Goal: Task Accomplishment & Management: Manage account settings

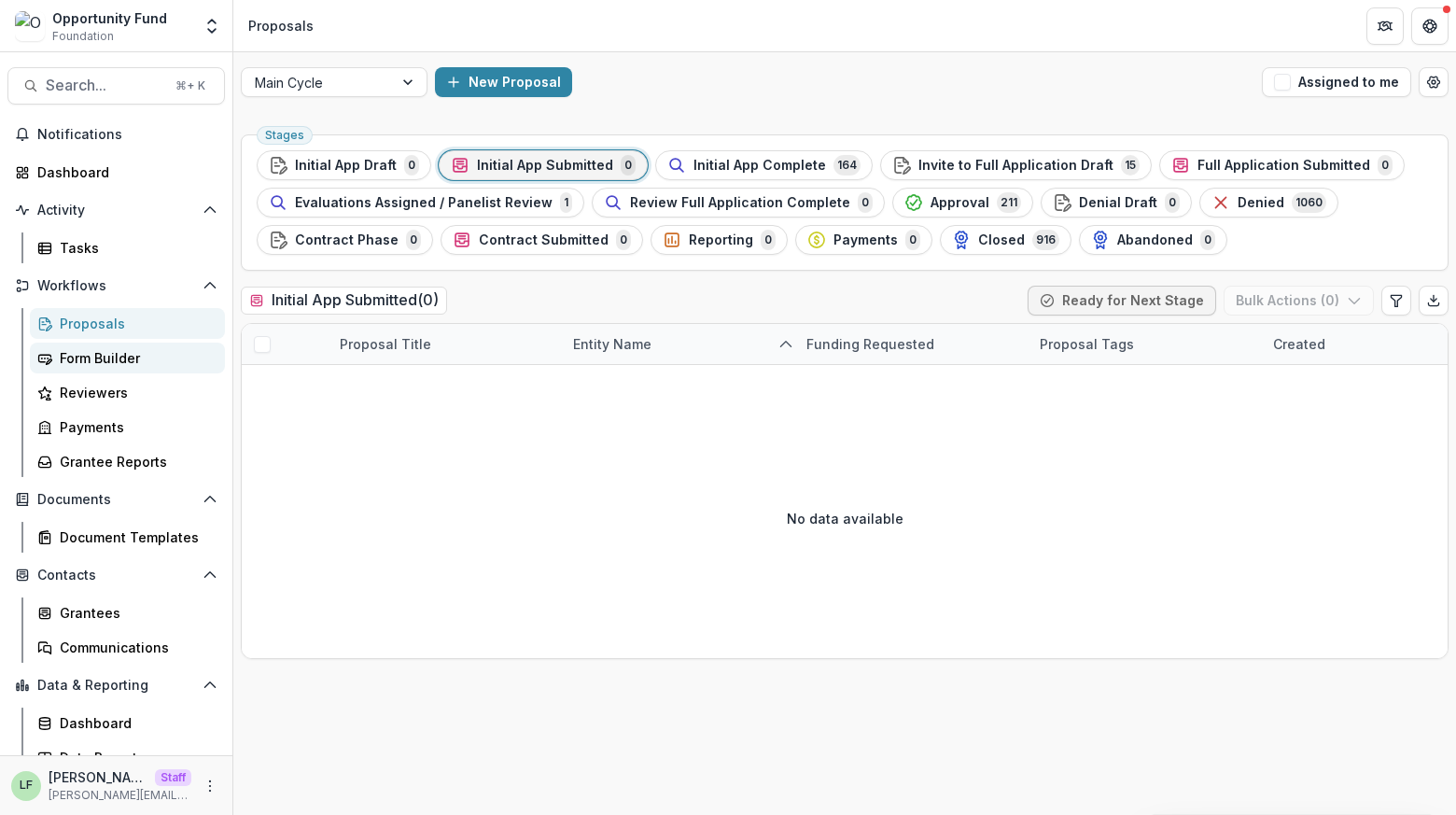
click at [126, 355] on div "Form Builder" at bounding box center [135, 358] width 150 height 19
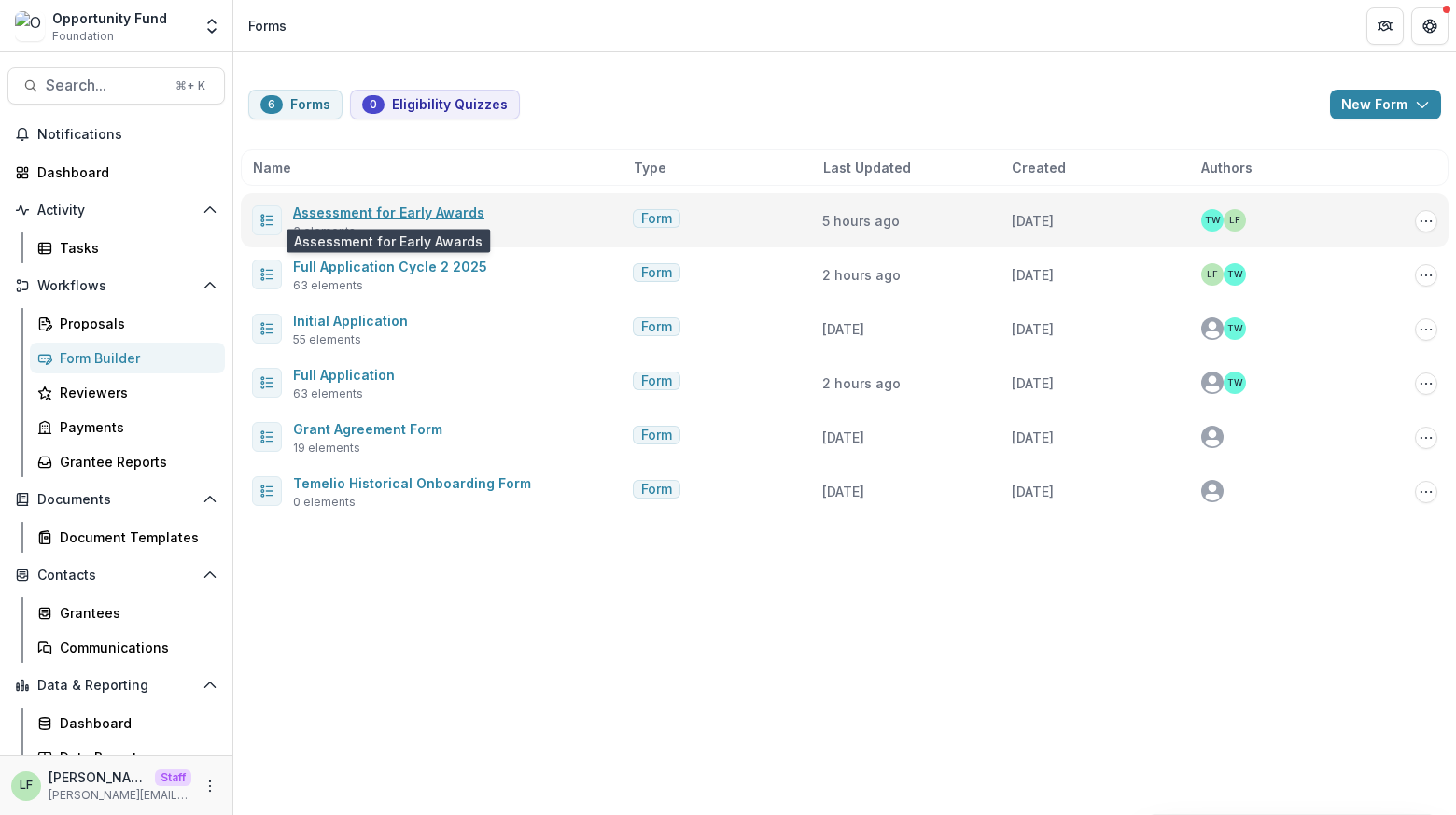
click at [390, 210] on link "Assessment for Early Awards" at bounding box center [388, 212] width 192 height 15
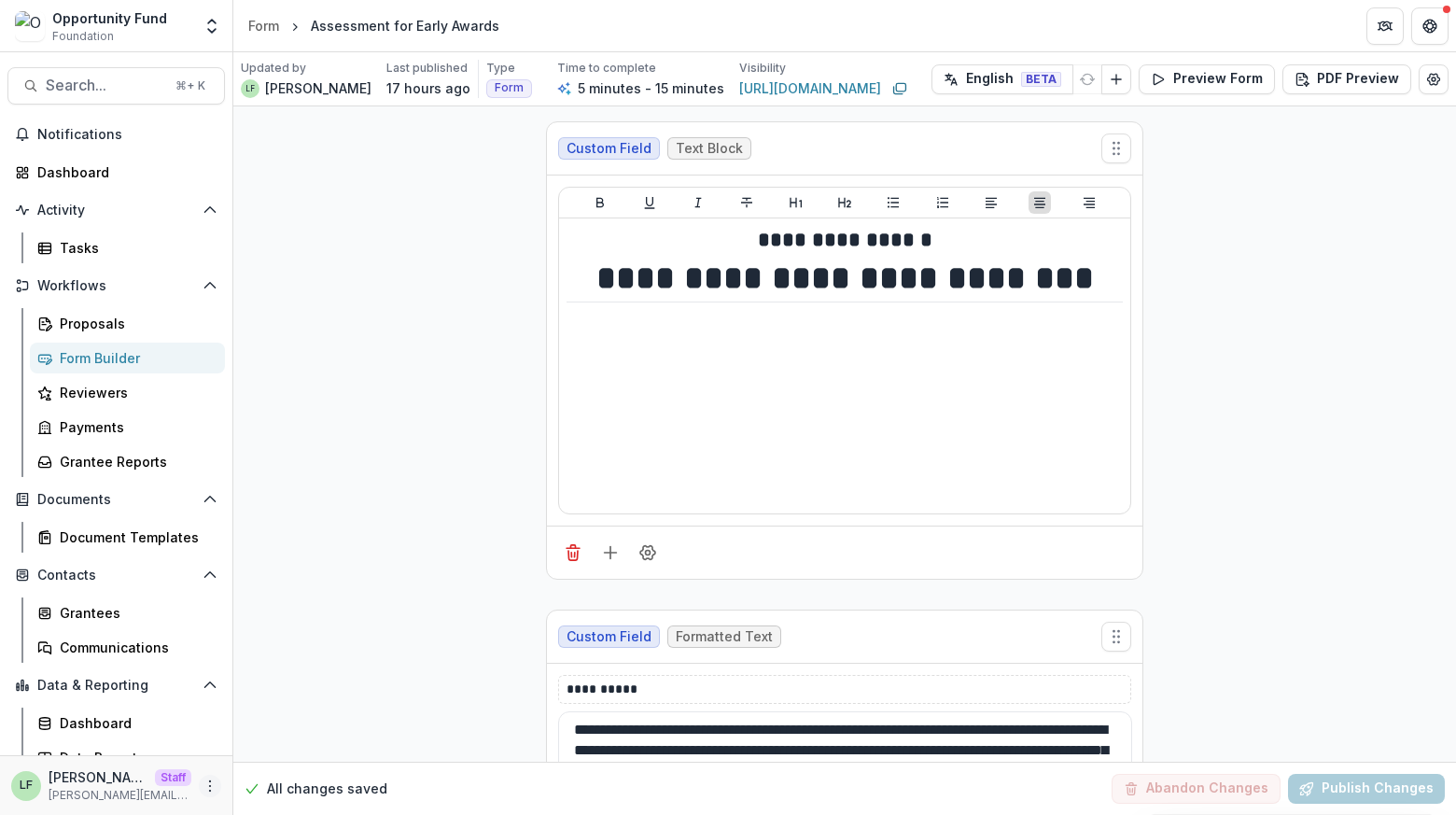
click at [202, 783] on icon "More" at bounding box center [210, 786] width 15 height 15
click at [297, 750] on link "User Settings" at bounding box center [327, 747] width 199 height 31
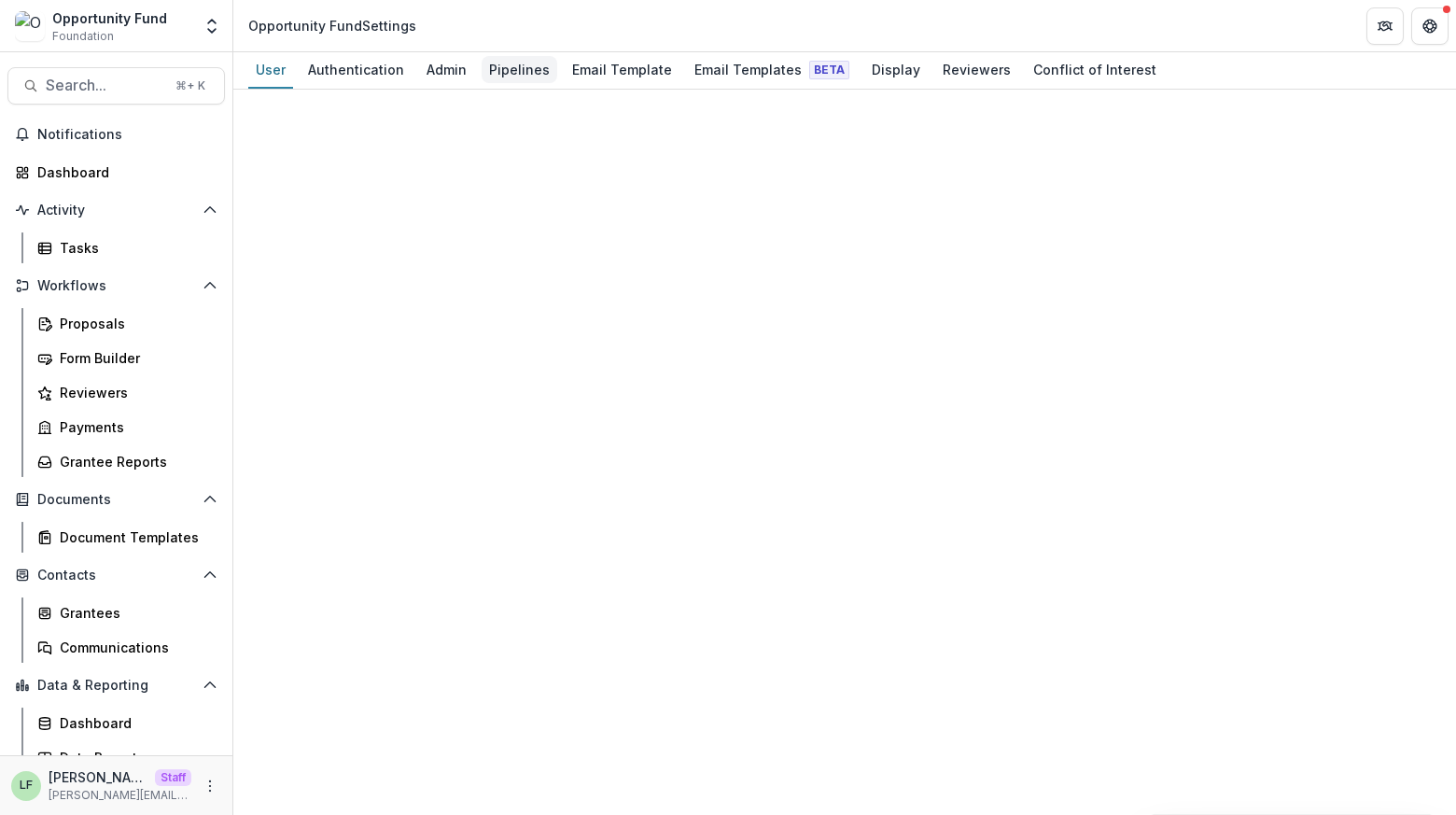
click at [518, 60] on div "Pipelines" at bounding box center [519, 69] width 76 height 27
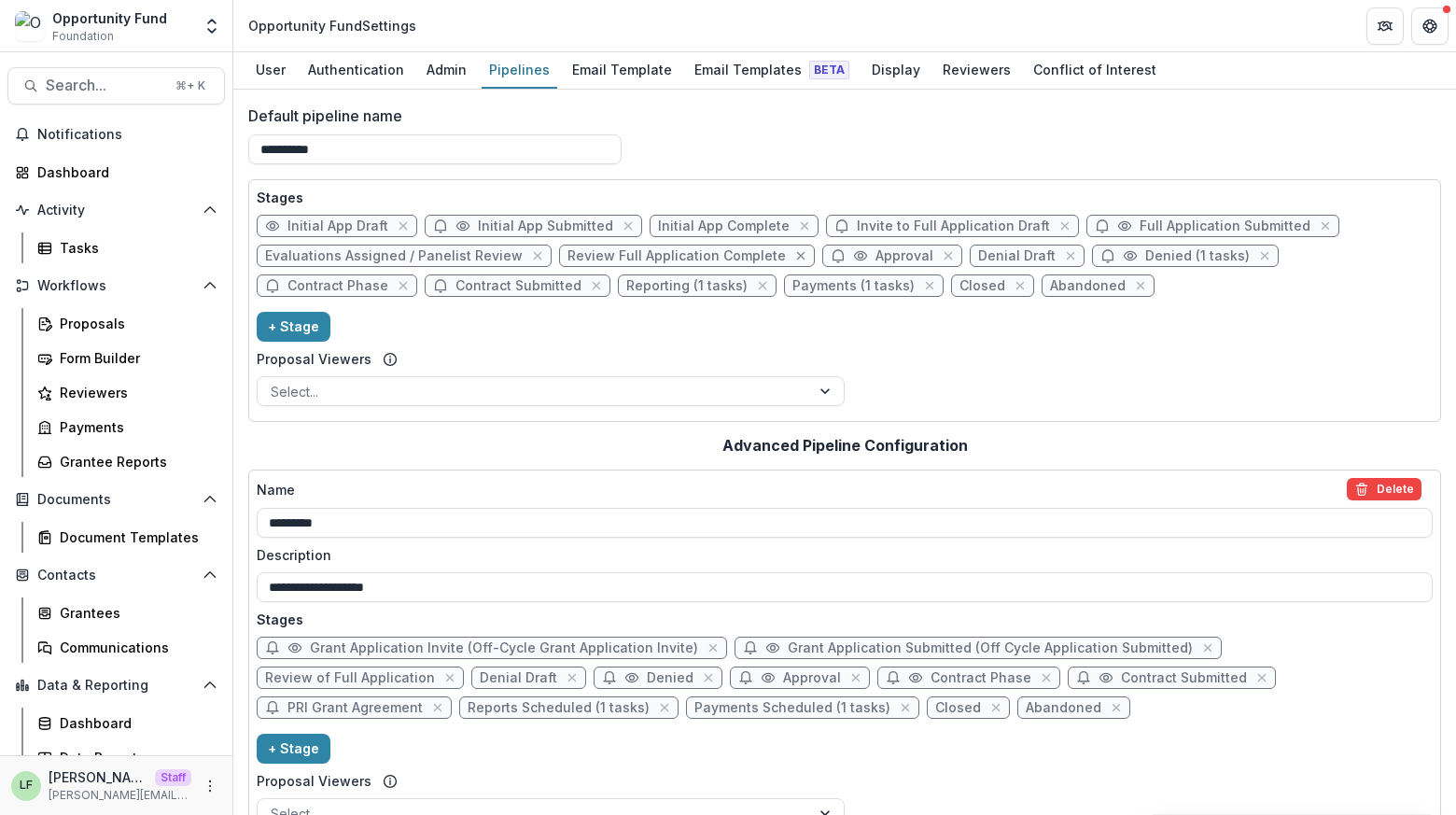
click at [793, 250] on icon "close" at bounding box center [801, 256] width 15 height 15
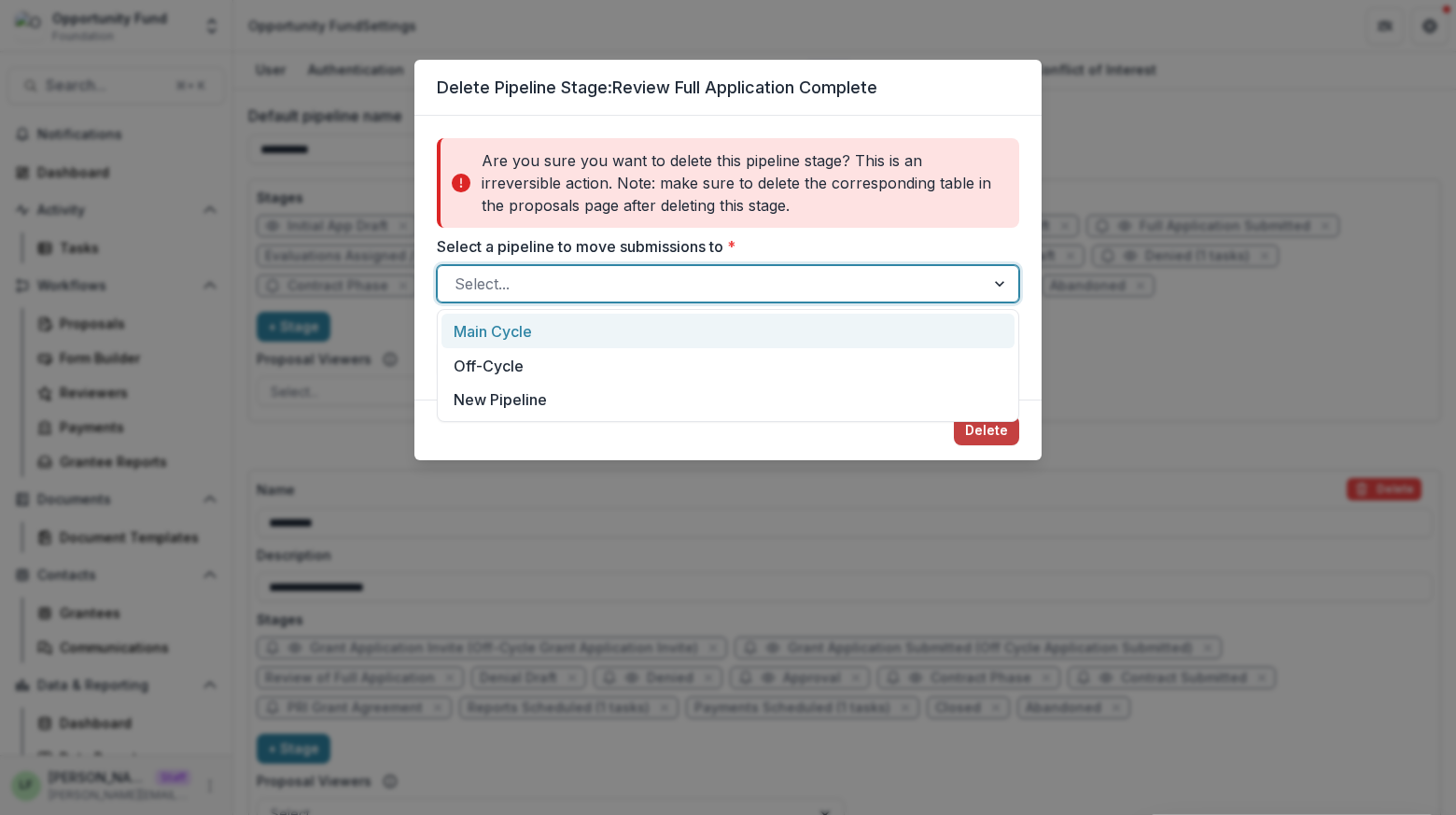
click at [692, 273] on div at bounding box center [711, 283] width 513 height 26
click at [673, 326] on div "Main Cycle" at bounding box center [727, 331] width 573 height 35
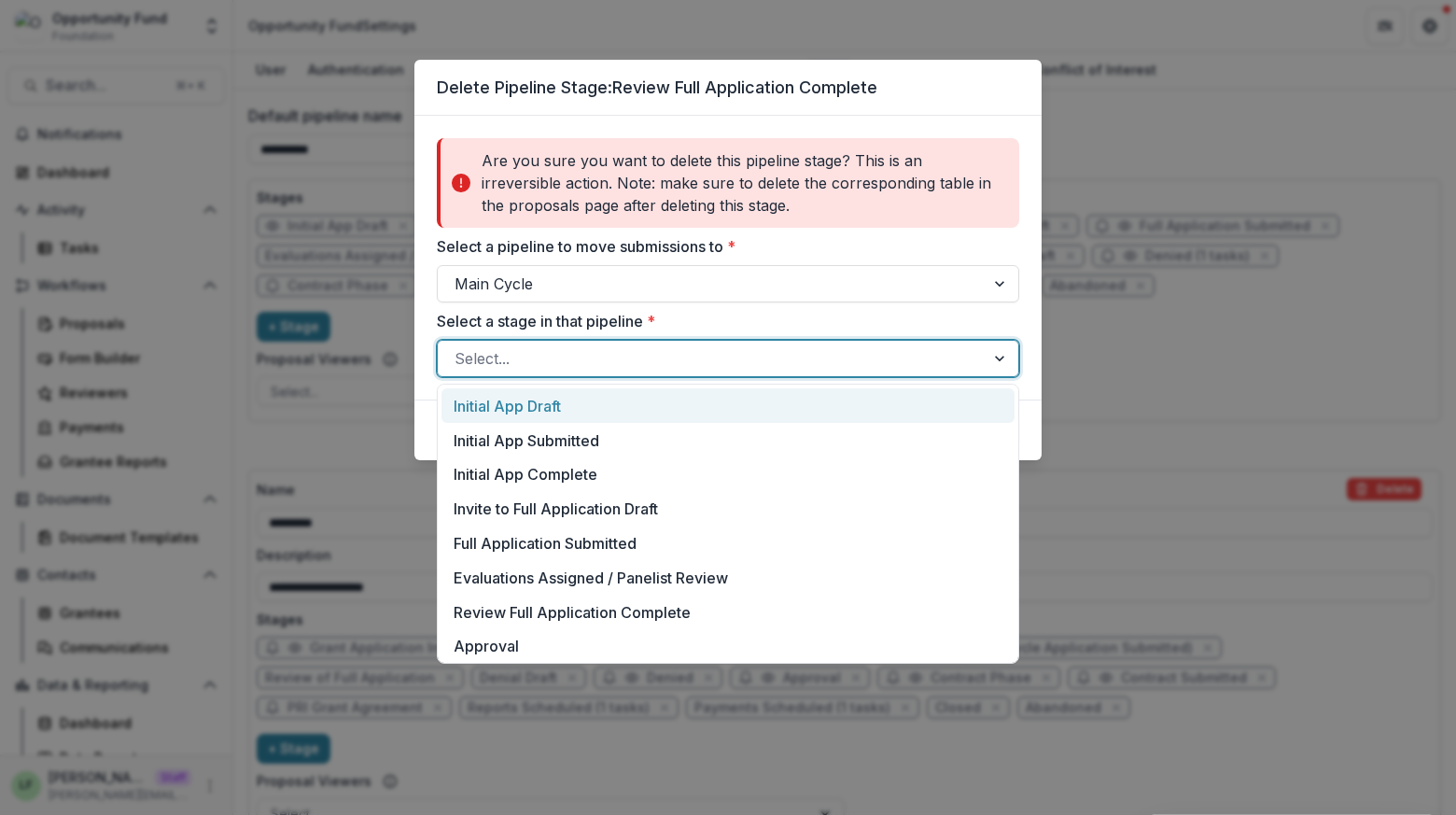
click at [655, 356] on div at bounding box center [711, 358] width 513 height 26
click at [642, 408] on div "Initial App Draft" at bounding box center [727, 406] width 573 height 35
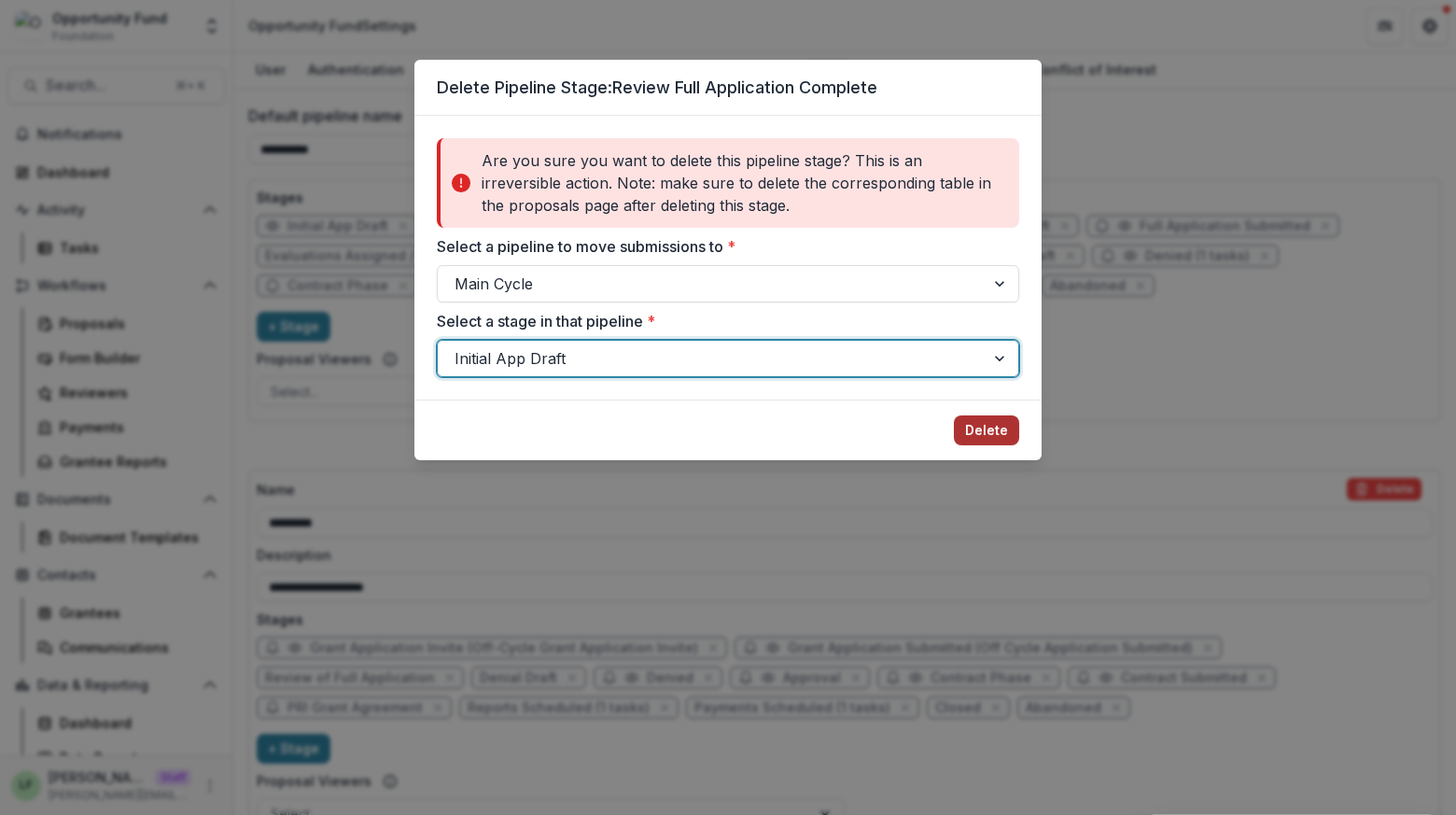
click at [984, 424] on button "Delete" at bounding box center [987, 430] width 65 height 30
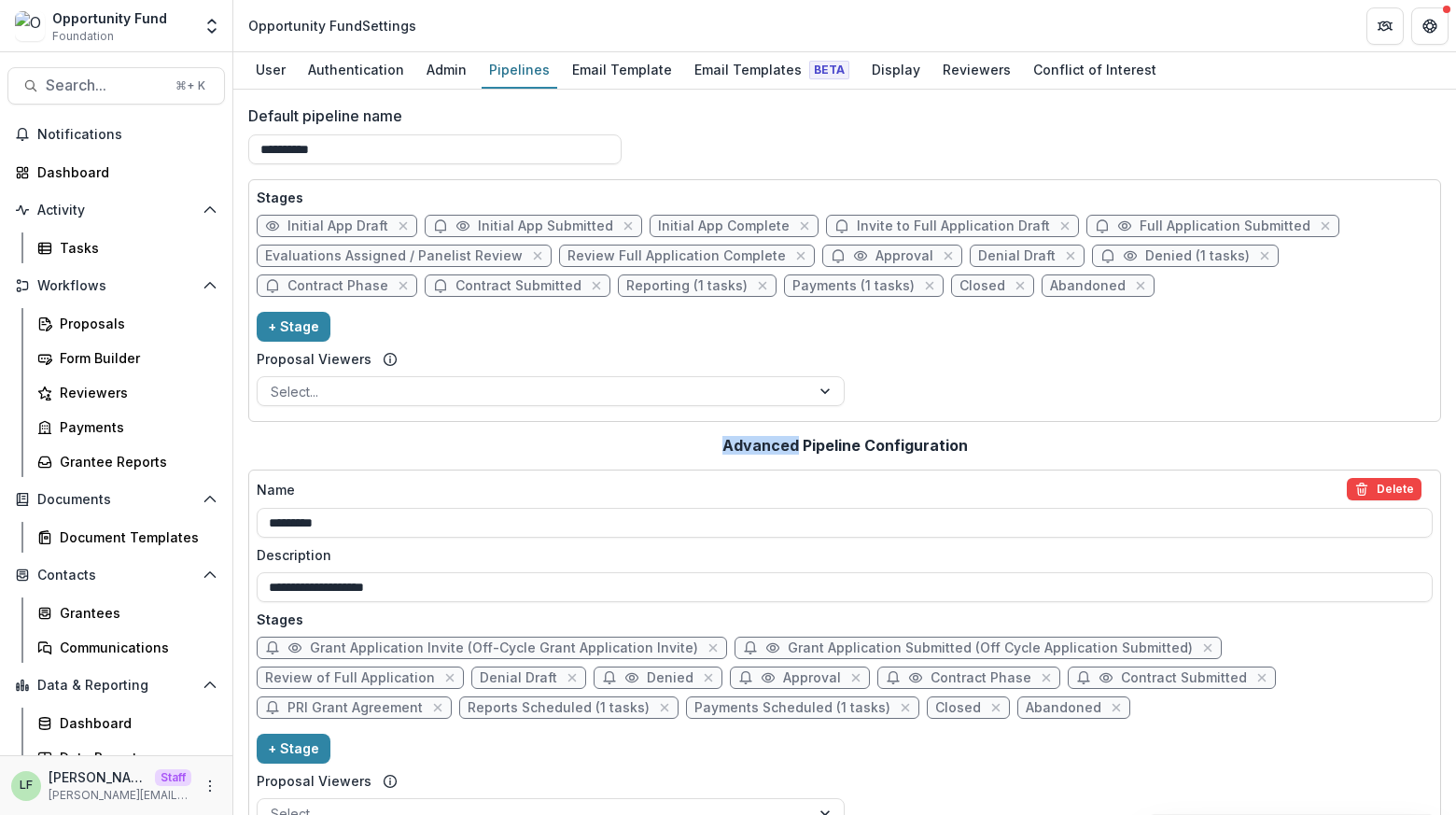
click at [984, 424] on div "**********" at bounding box center [845, 816] width 1193 height 788
click at [117, 359] on div "Form Builder" at bounding box center [135, 358] width 150 height 19
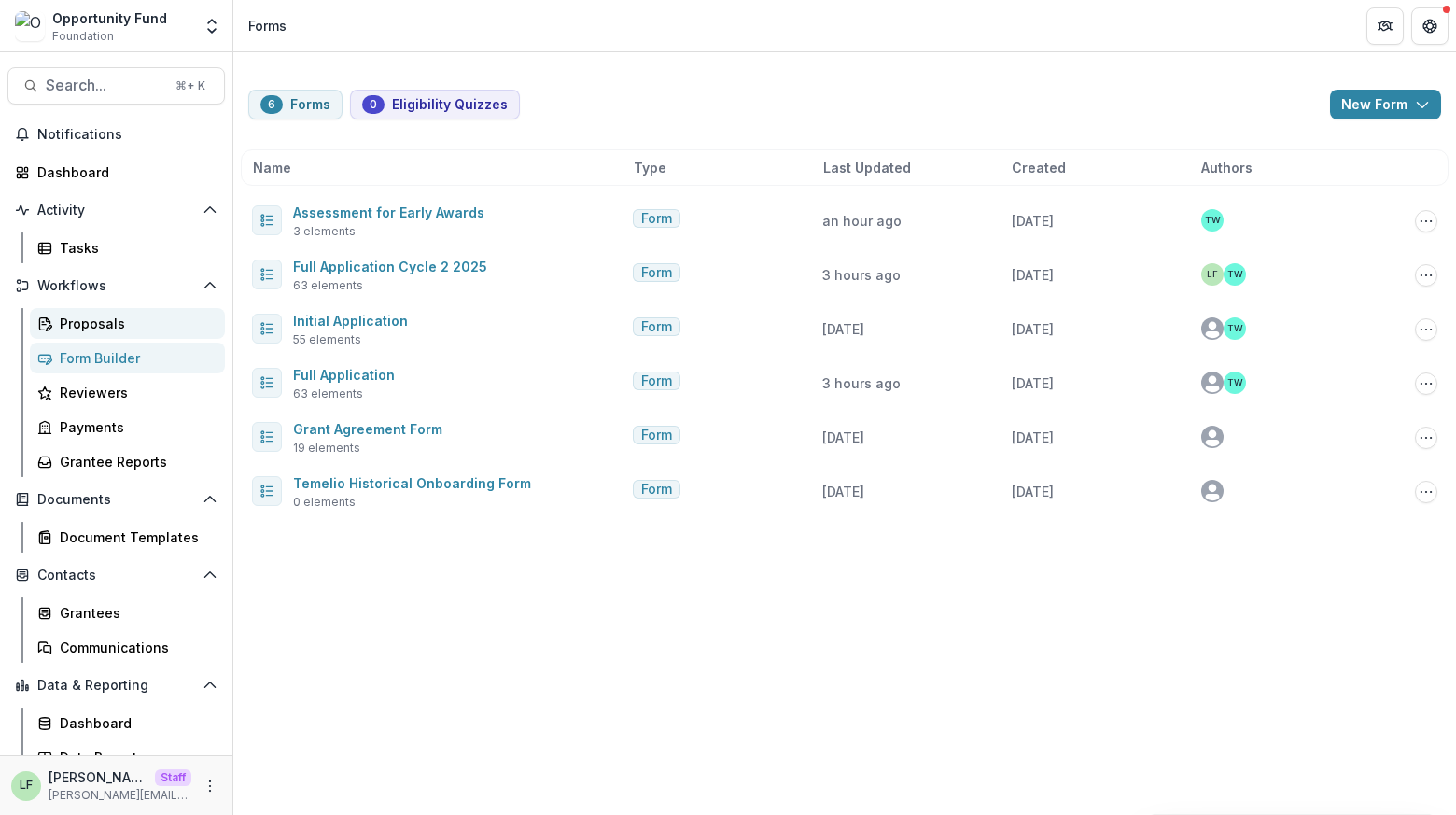
click at [84, 318] on div "Proposals" at bounding box center [135, 324] width 150 height 19
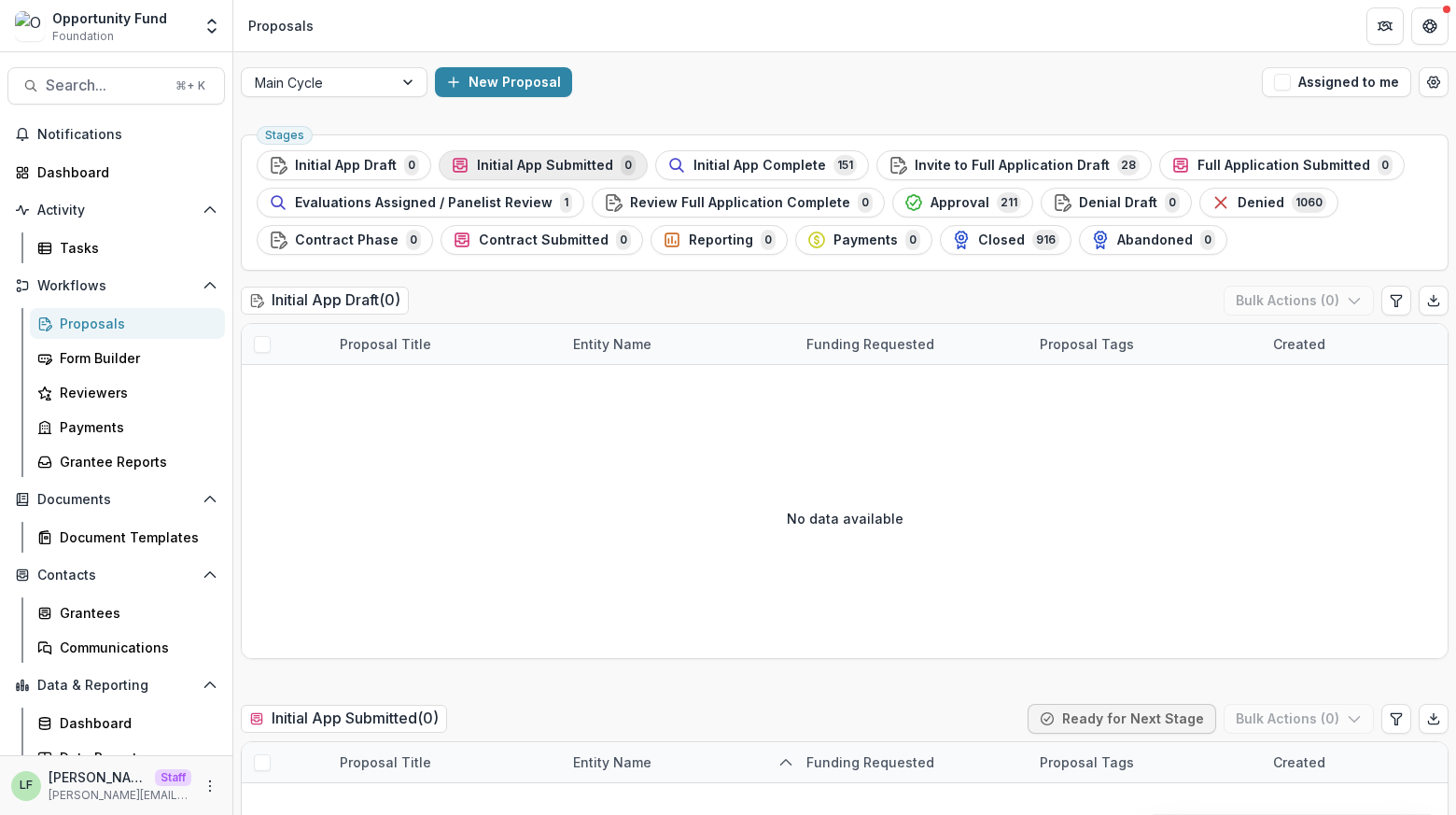
click at [516, 160] on span "Initial App Submitted" at bounding box center [545, 166] width 137 height 15
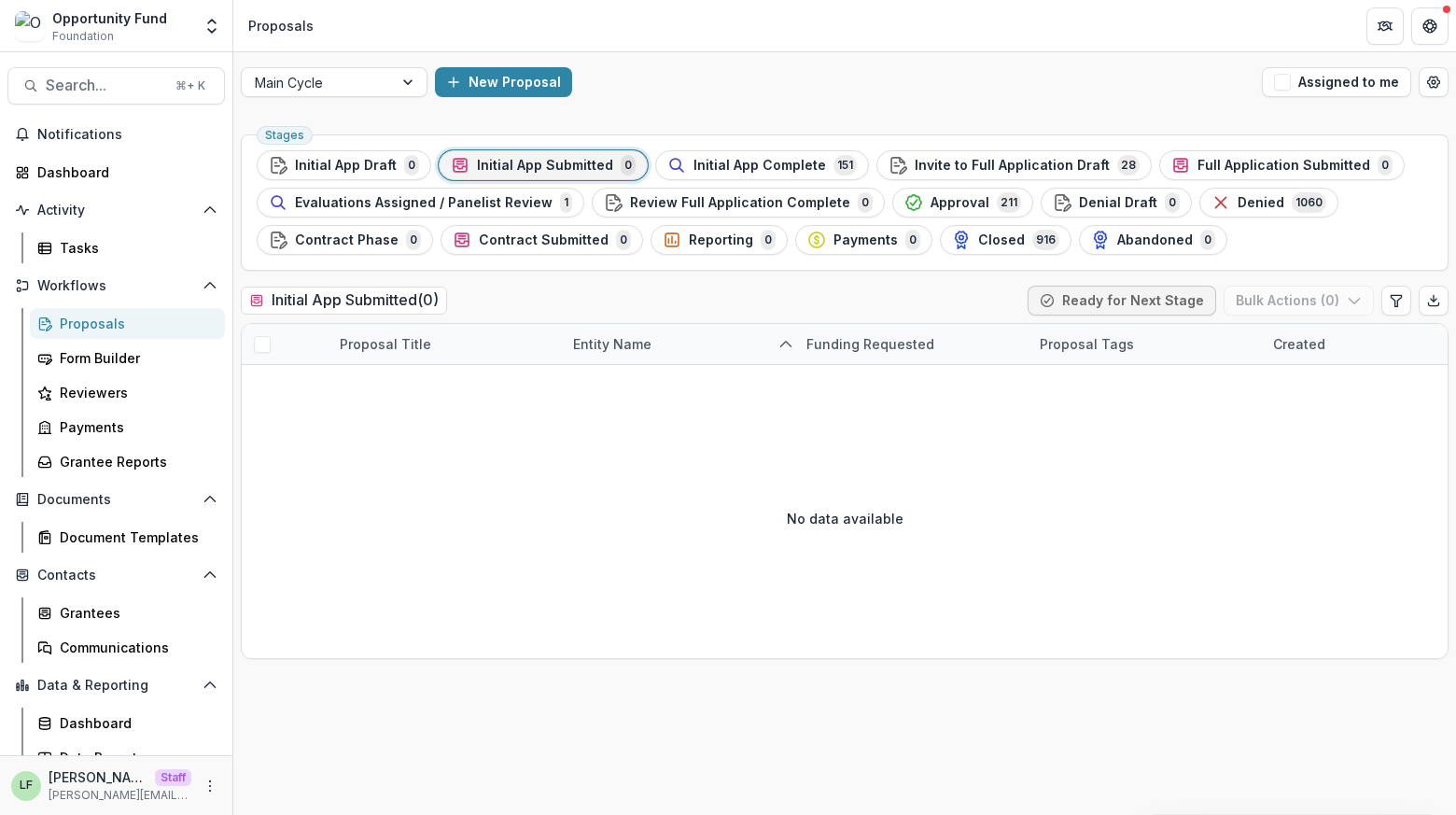
click at [730, 140] on div "Stages Initial App Draft 0 Initial App Submitted 0 Initial App Complete 151 Inv…" at bounding box center [845, 203] width 1208 height 137
click at [730, 150] on button "Initial App Complete 151" at bounding box center [762, 165] width 214 height 30
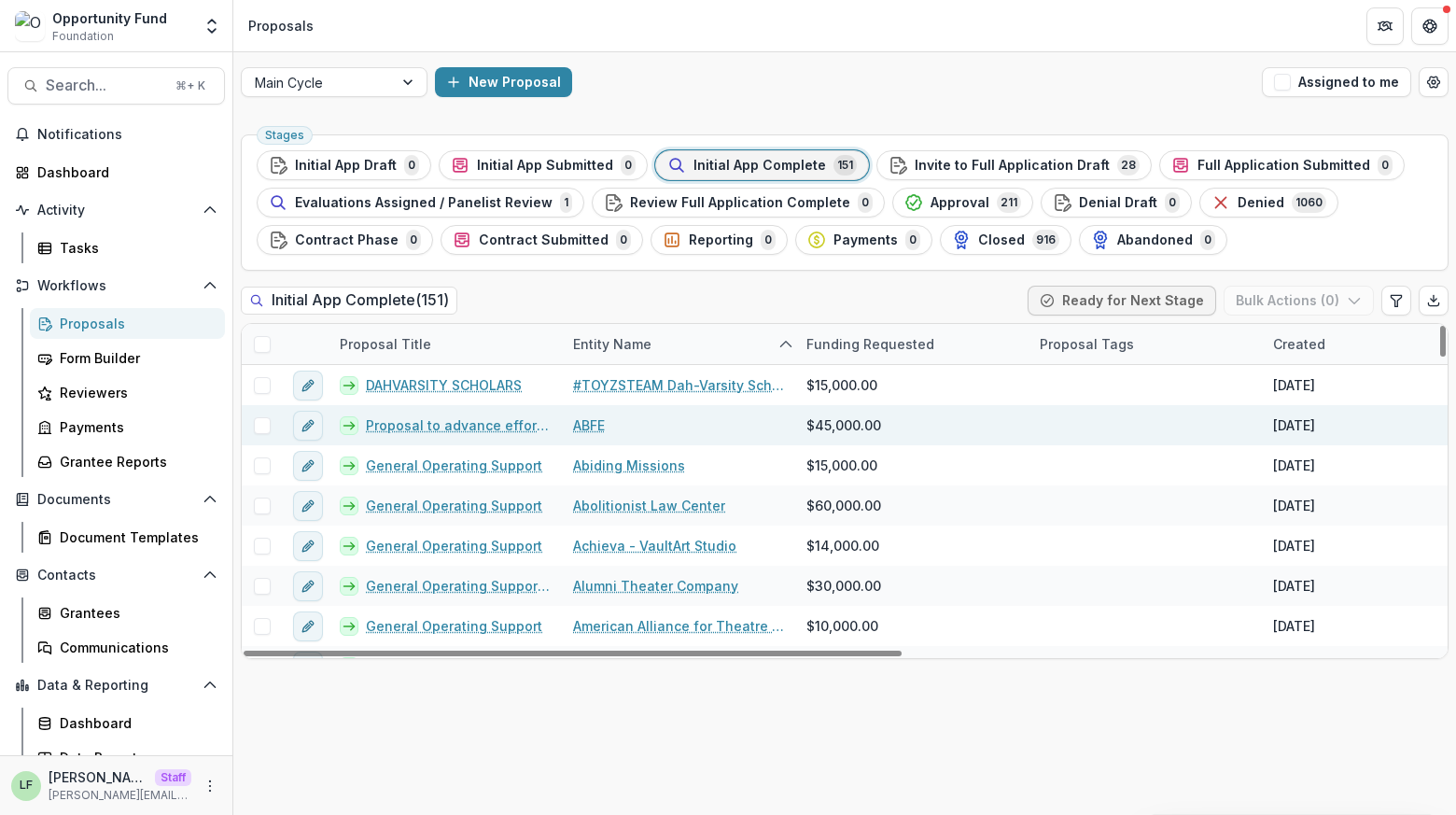
click at [418, 425] on link "Proposal to advance efforts to strengthen philanthropy’s capacity to center rac…" at bounding box center [458, 425] width 185 height 19
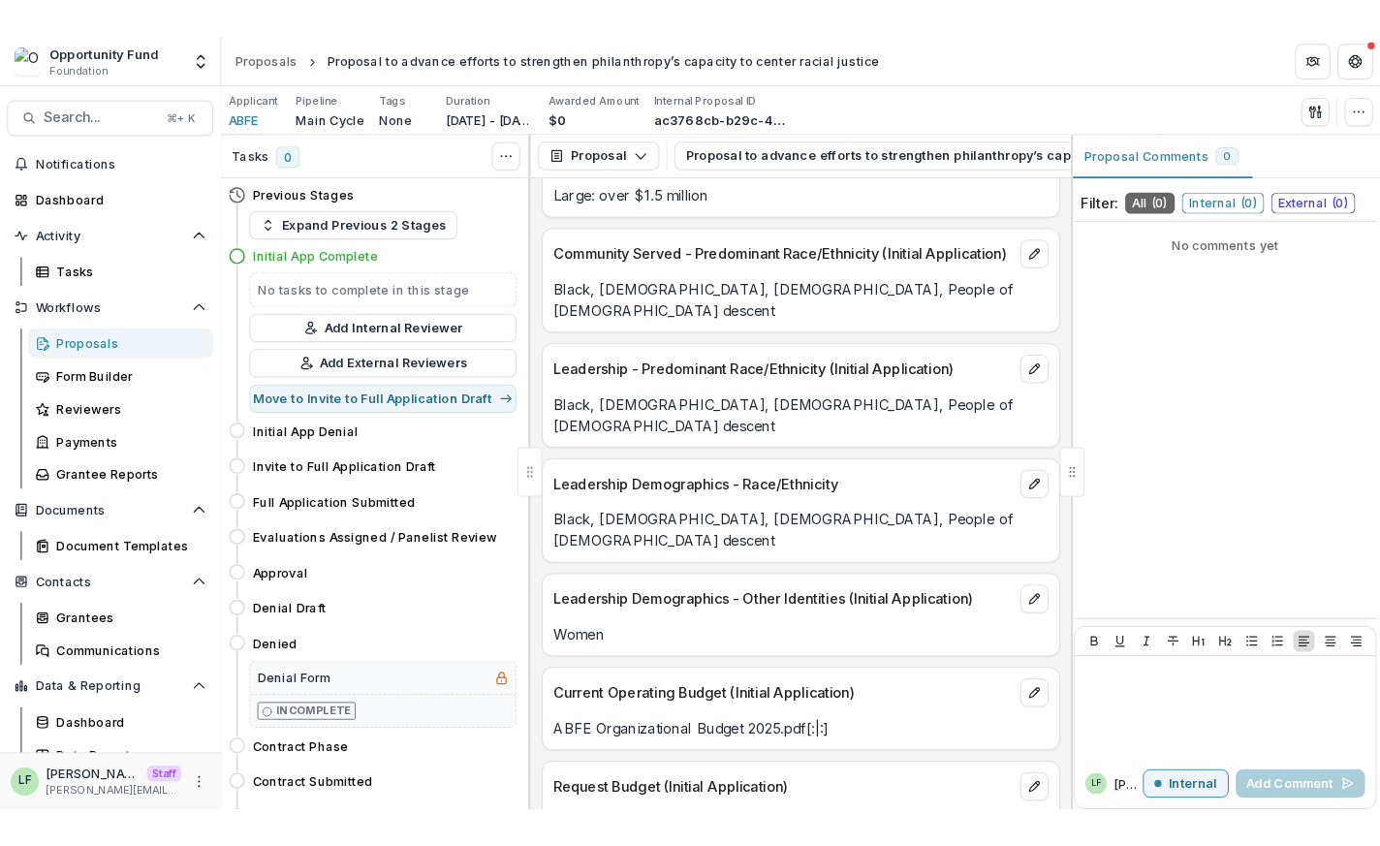
scroll to position [6128, 0]
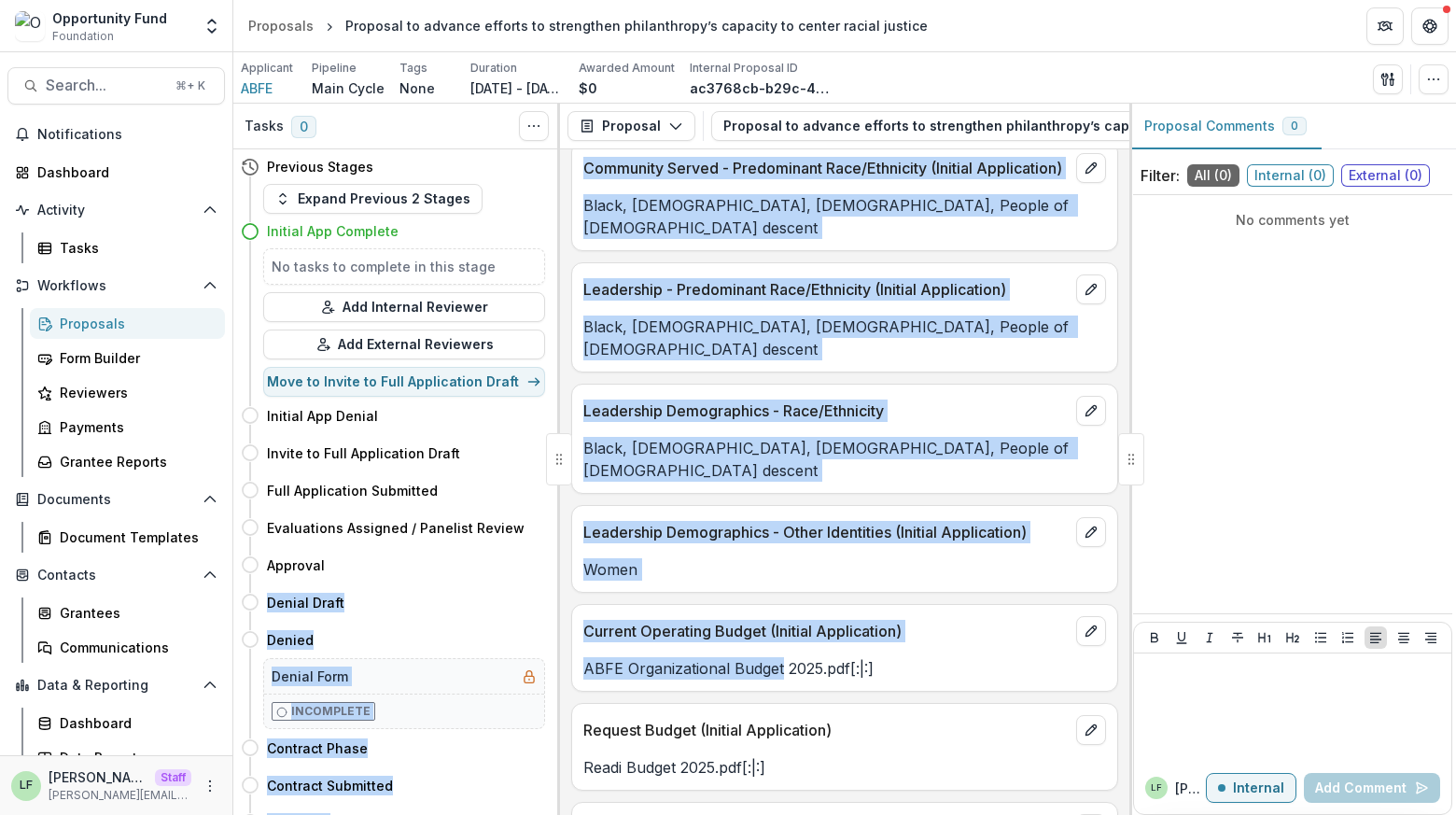
drag, startPoint x: 780, startPoint y: 585, endPoint x: 544, endPoint y: 583, distance: 236.0
click at [544, 583] on div "Tasks 0 Show Cancelled Tasks Previous Stages Expand Previous 2 Stages Initial A…" at bounding box center [845, 460] width 1223 height 712
click at [611, 657] on p "ABFE Organizational Budget 2025.pdf[:|:]" at bounding box center [845, 668] width 523 height 22
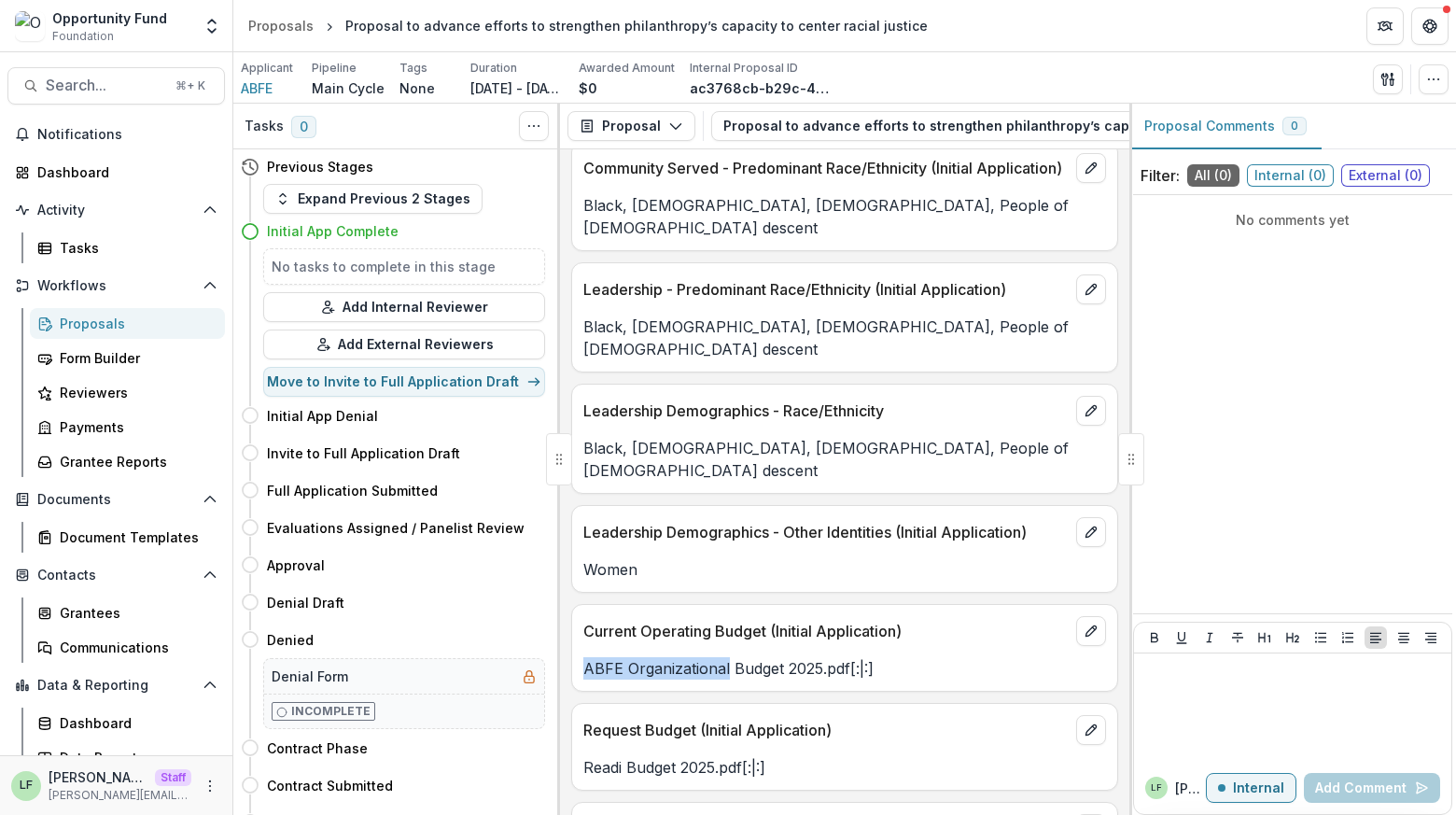
drag, startPoint x: 584, startPoint y: 584, endPoint x: 727, endPoint y: 585, distance: 143.0
click at [727, 657] on p "ABFE Organizational Budget 2025.pdf[:|:]" at bounding box center [845, 668] width 523 height 22
copy p "ABFE Organizational"
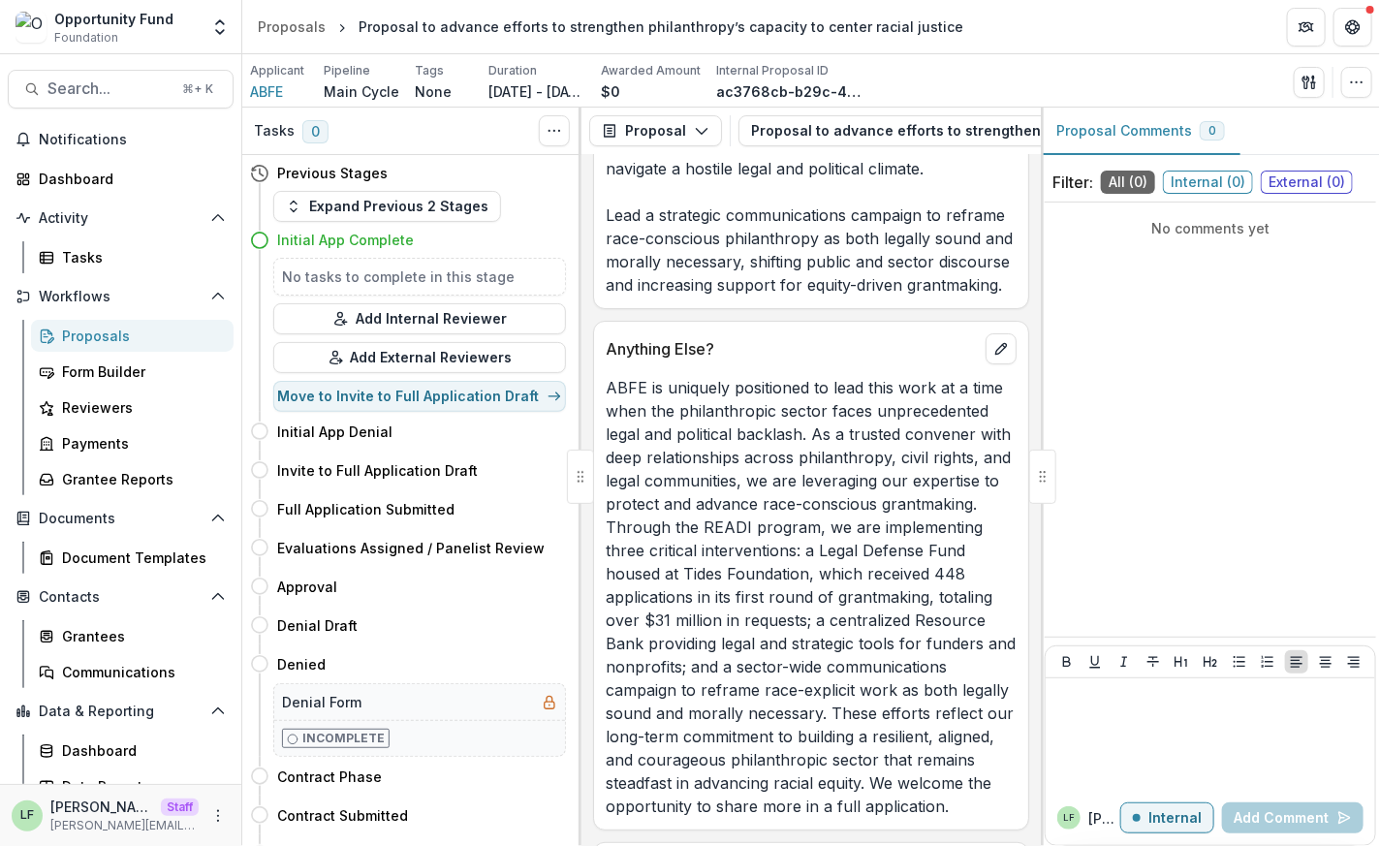
scroll to position [6966, 0]
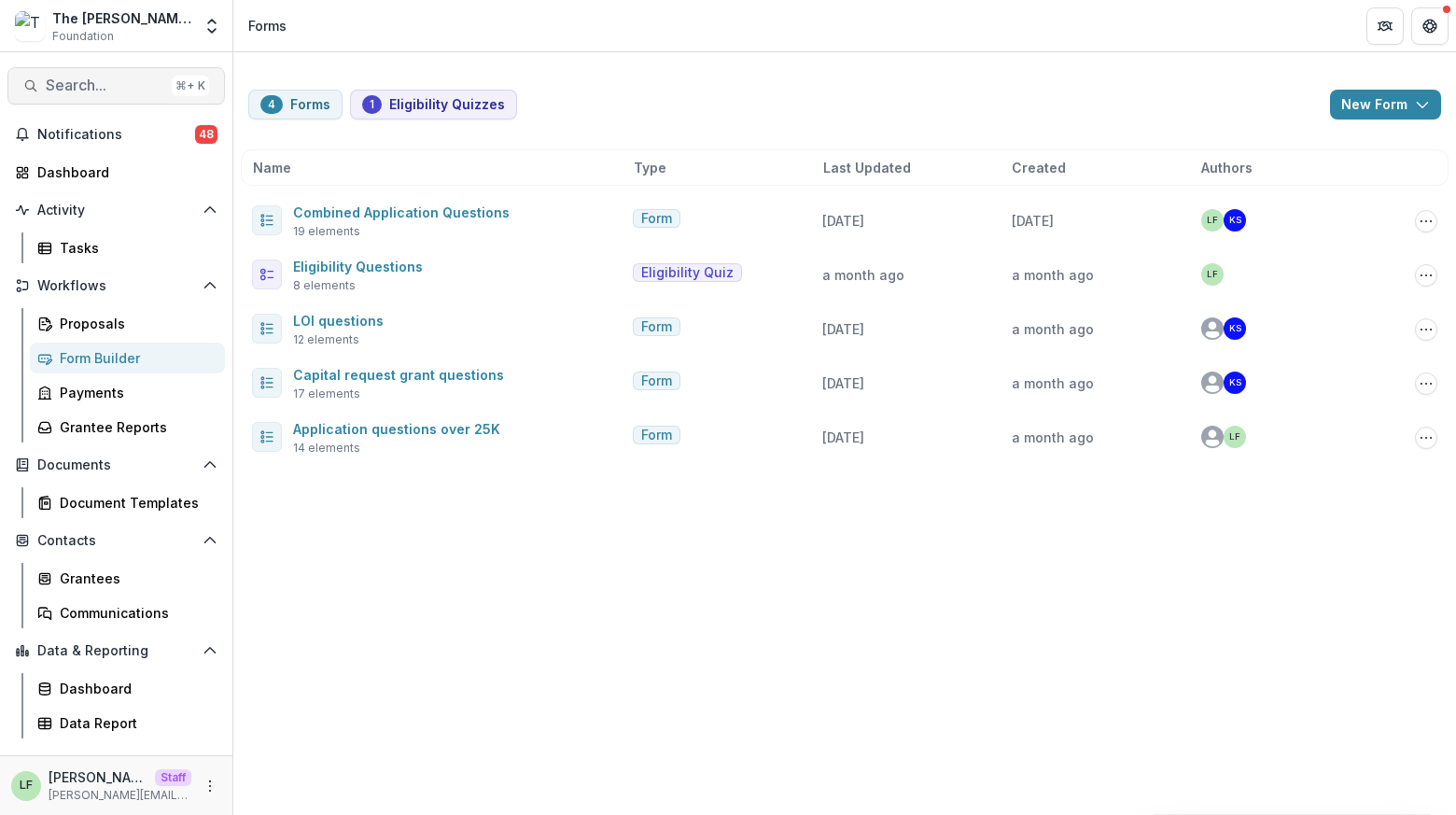
click at [91, 89] on span "Search..." at bounding box center [104, 85] width 118 height 17
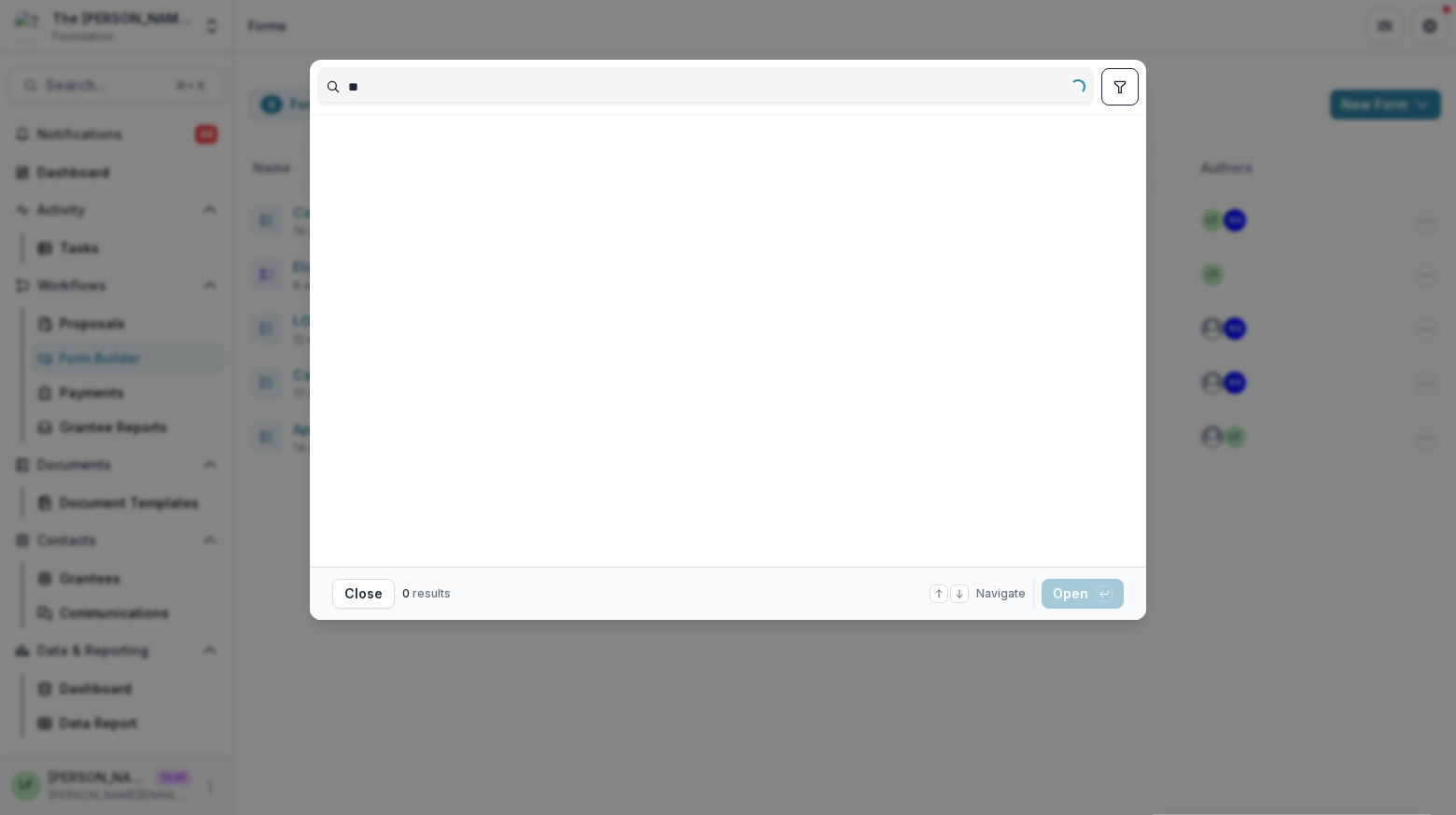
type input "*"
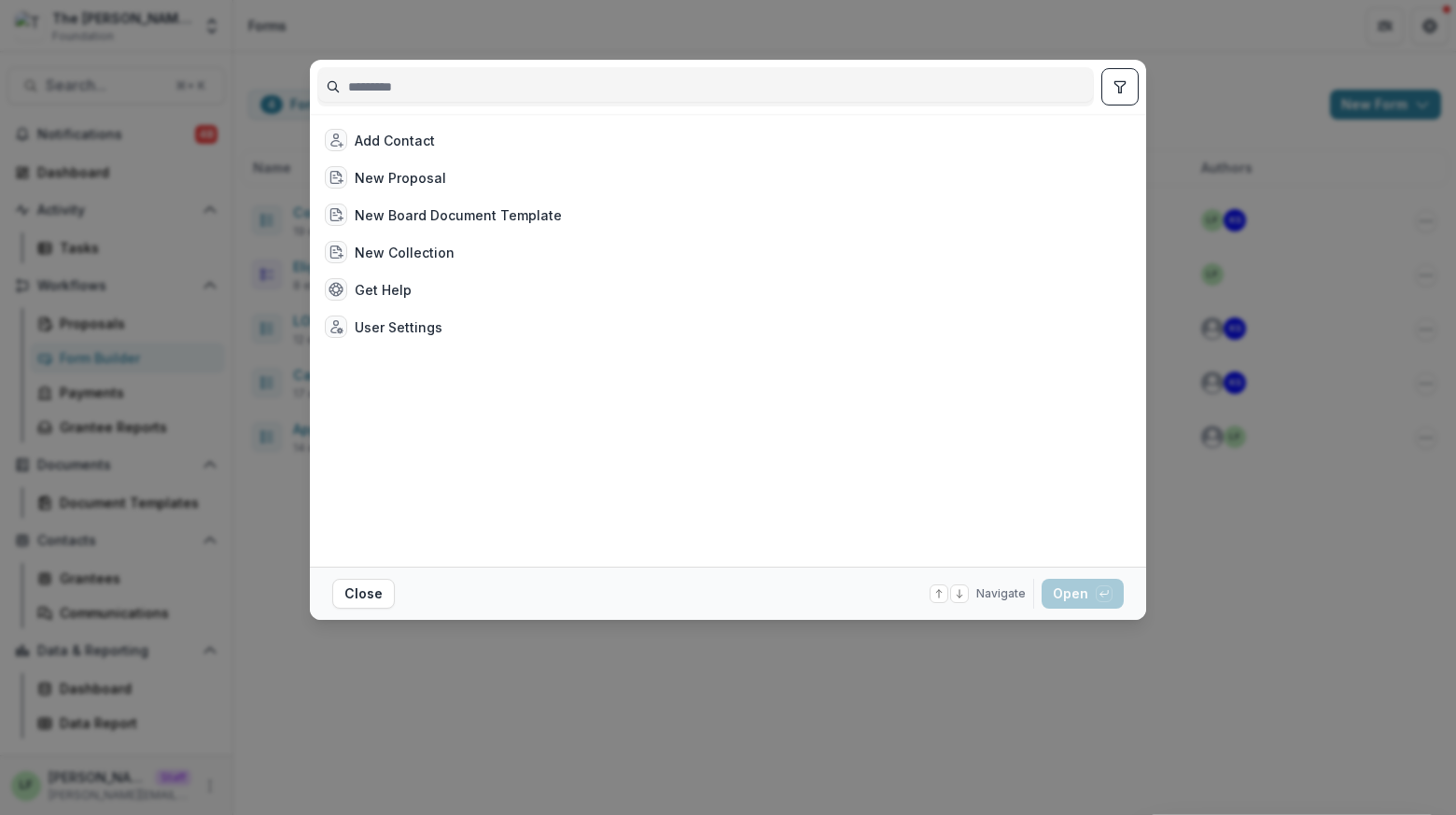
click at [656, 26] on div "Add Contact New Proposal New Board Document Template New Collection Get Help Us…" at bounding box center [728, 408] width 1456 height 815
